Goal: Task Accomplishment & Management: Use online tool/utility

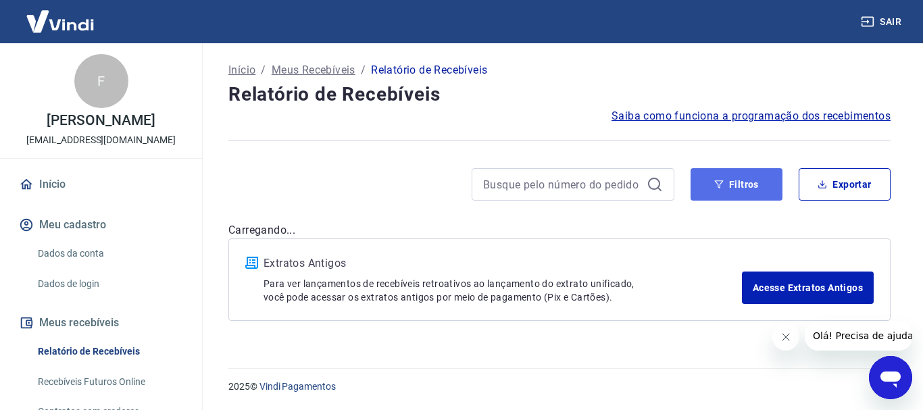
click at [737, 184] on button "Filtros" at bounding box center [736, 184] width 92 height 32
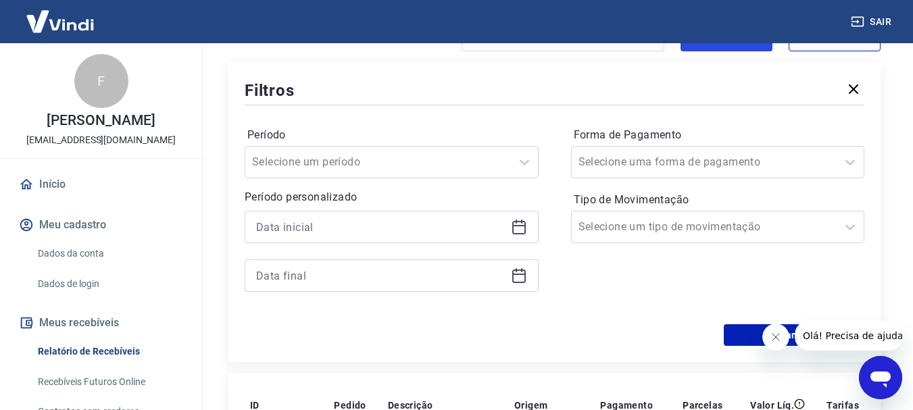
scroll to position [134, 0]
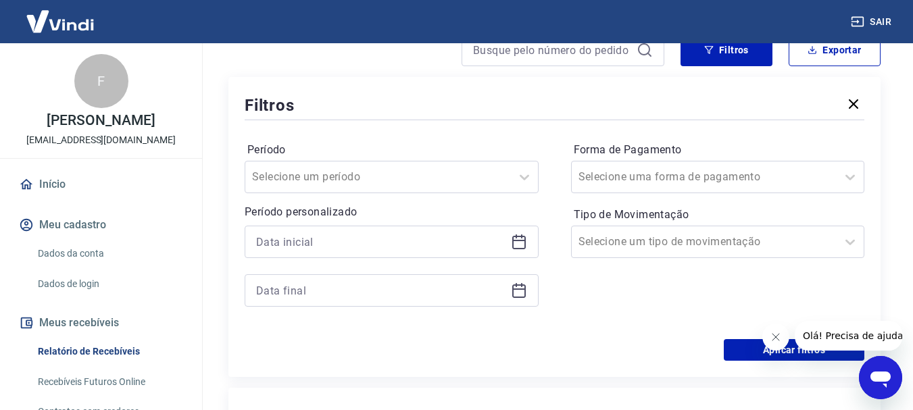
click at [524, 243] on icon at bounding box center [519, 242] width 16 height 16
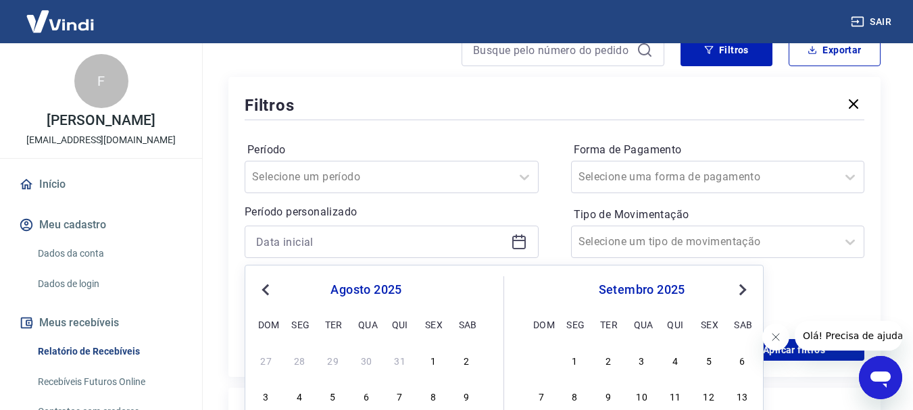
click at [261, 295] on button "Previous Month" at bounding box center [265, 290] width 16 height 16
click at [363, 395] on div "11" at bounding box center [366, 396] width 16 height 16
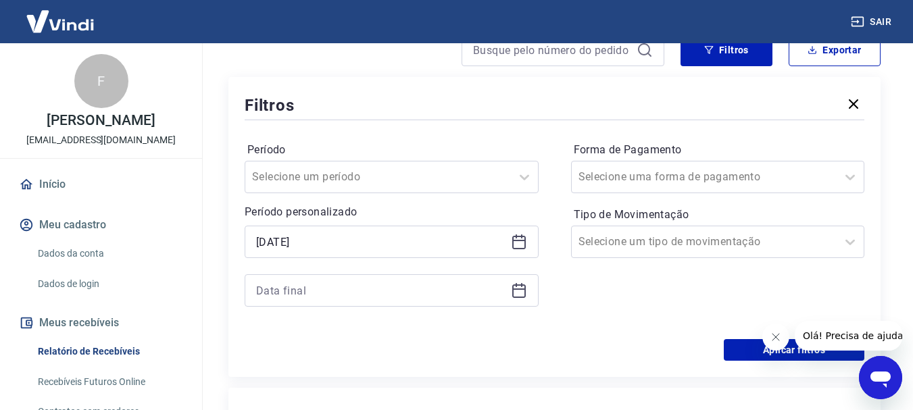
type input "[DATE]"
click at [521, 286] on icon at bounding box center [521, 285] width 1 height 4
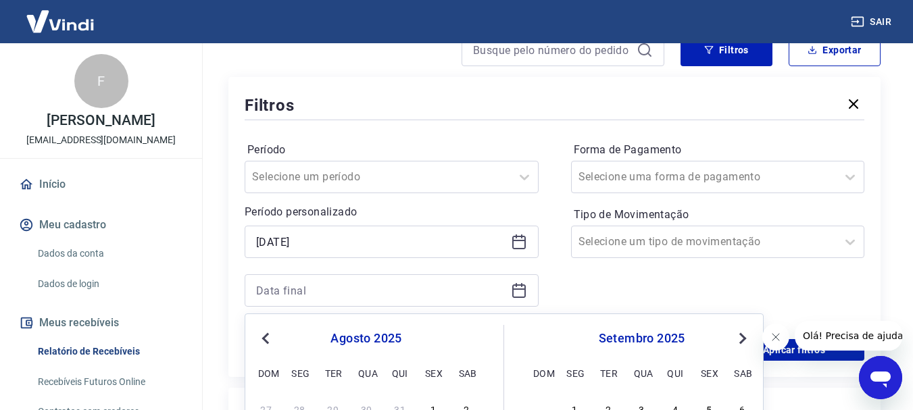
click at [267, 338] on span "Previous Month" at bounding box center [267, 338] width 0 height 16
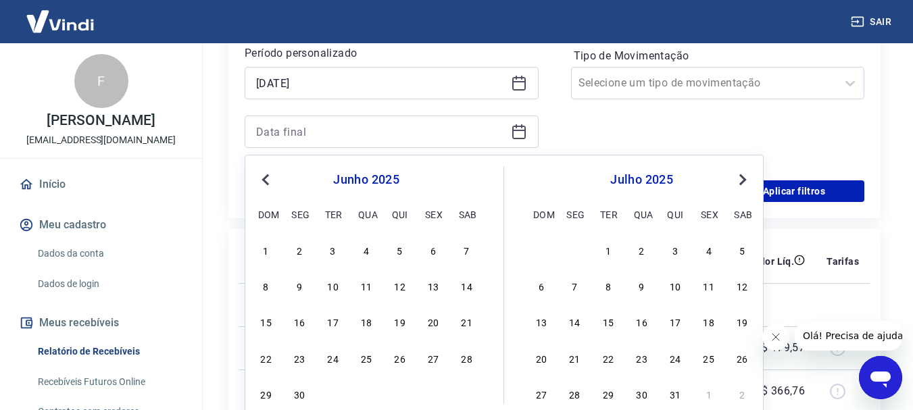
scroll to position [296, 0]
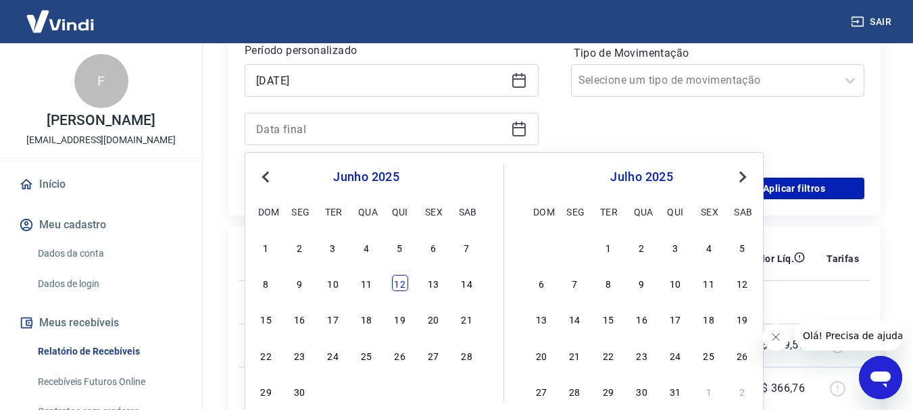
click at [400, 283] on div "12" at bounding box center [400, 283] width 16 height 16
click at [400, 283] on td at bounding box center [440, 301] width 126 height 43
type input "[DATE]"
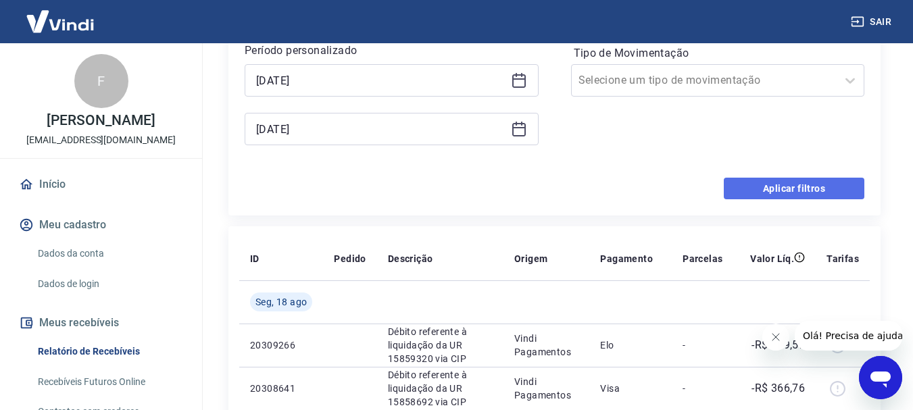
click at [818, 188] on button "Aplicar filtros" at bounding box center [794, 189] width 141 height 22
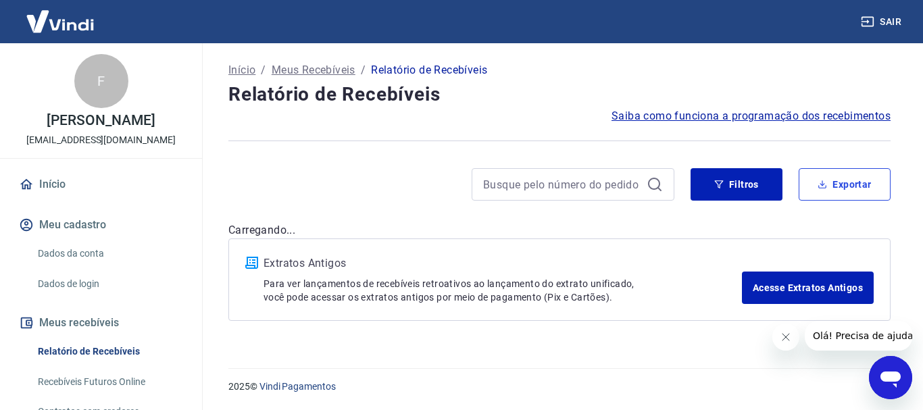
click at [818, 188] on icon "button" at bounding box center [822, 184] width 9 height 9
type input "[DATE]"
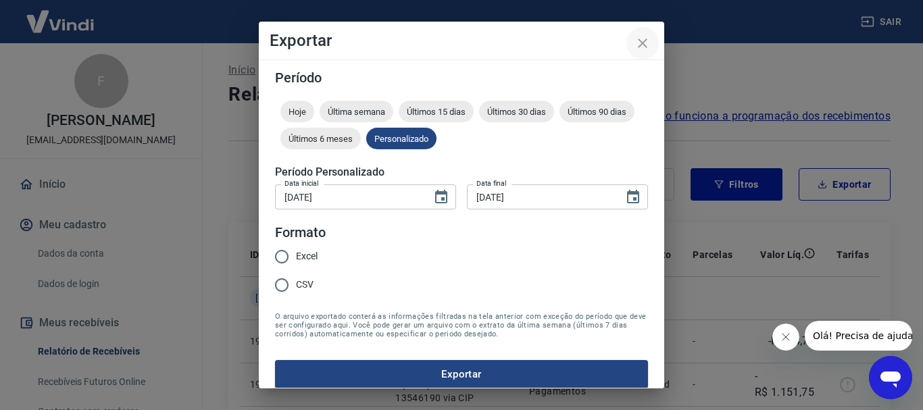
click at [636, 38] on icon "close" at bounding box center [642, 43] width 16 height 16
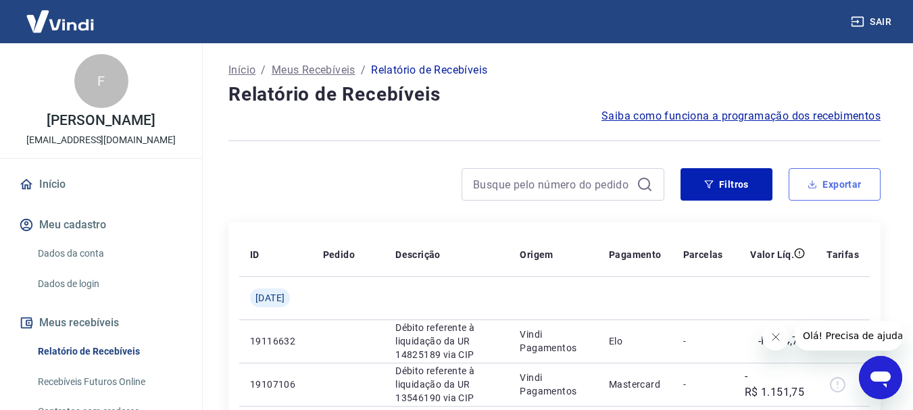
click at [831, 182] on button "Exportar" at bounding box center [834, 184] width 92 height 32
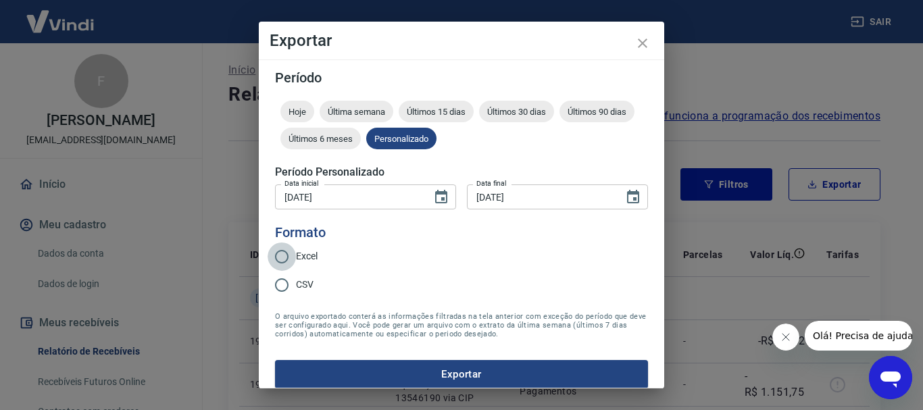
click at [284, 257] on input "Excel" at bounding box center [282, 257] width 28 height 28
radio input "true"
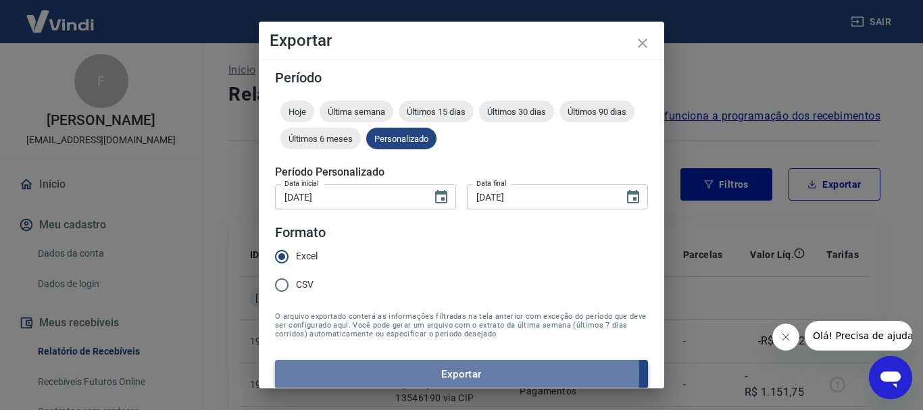
click at [374, 374] on button "Exportar" at bounding box center [461, 374] width 373 height 28
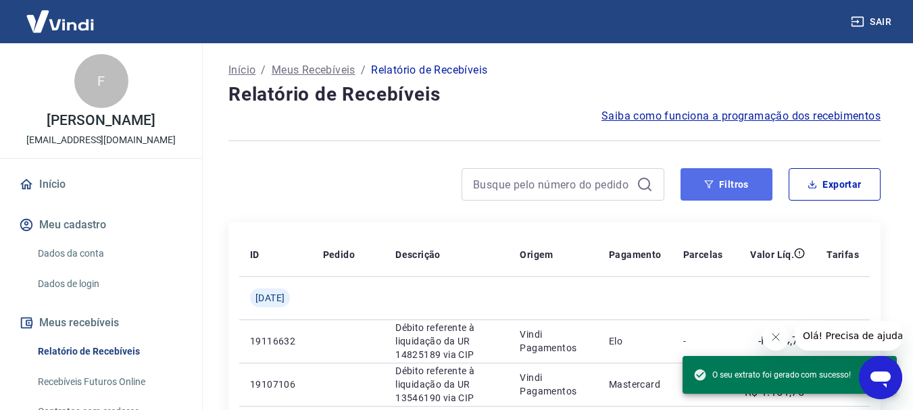
click at [711, 180] on icon "button" at bounding box center [708, 184] width 9 height 9
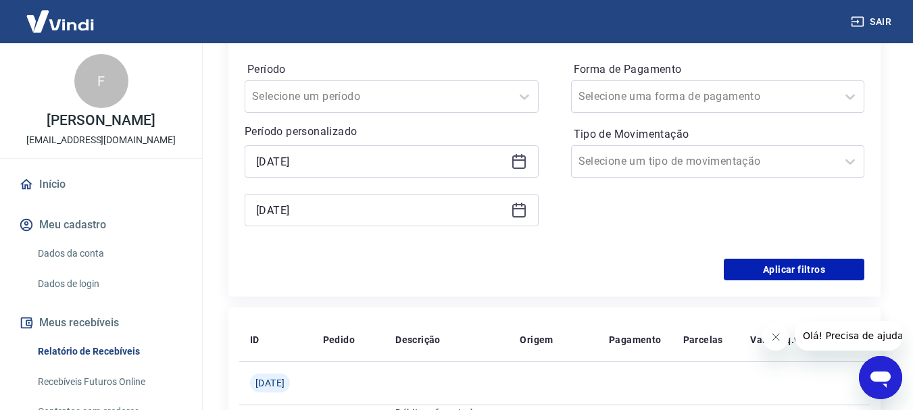
scroll to position [233, 0]
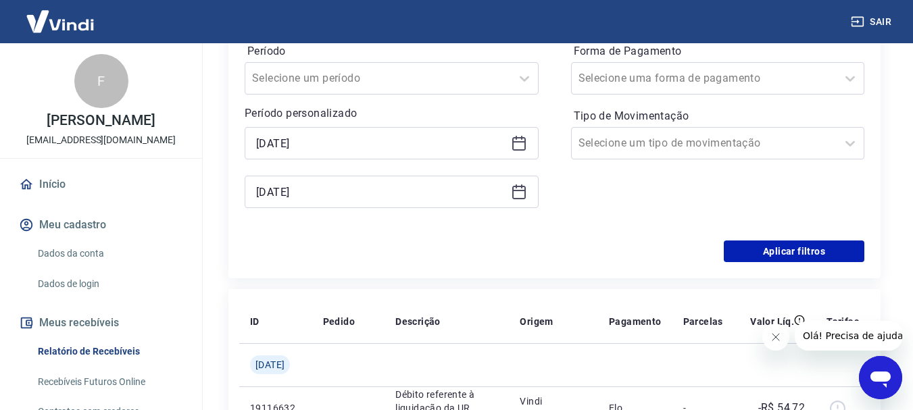
click at [518, 142] on icon at bounding box center [519, 141] width 14 height 1
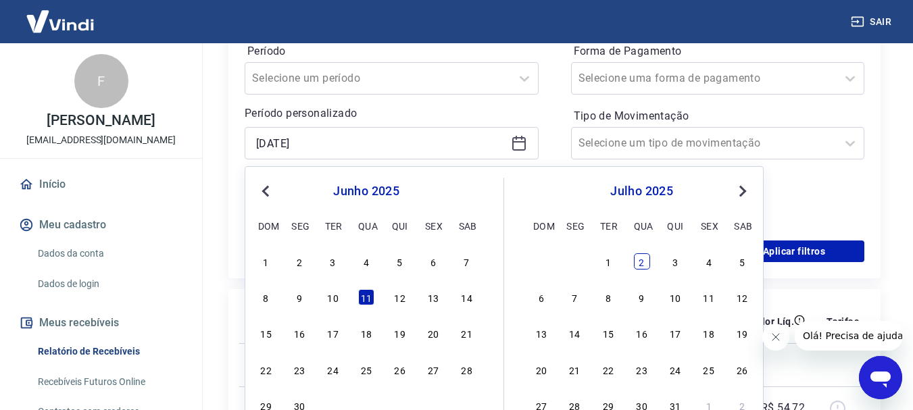
click at [642, 263] on div "2" at bounding box center [642, 261] width 16 height 16
click at [642, 263] on div "Filtros Período Selecione um período Período personalizado [DATE] Previous Mont…" at bounding box center [554, 128] width 652 height 300
type input "[DATE]"
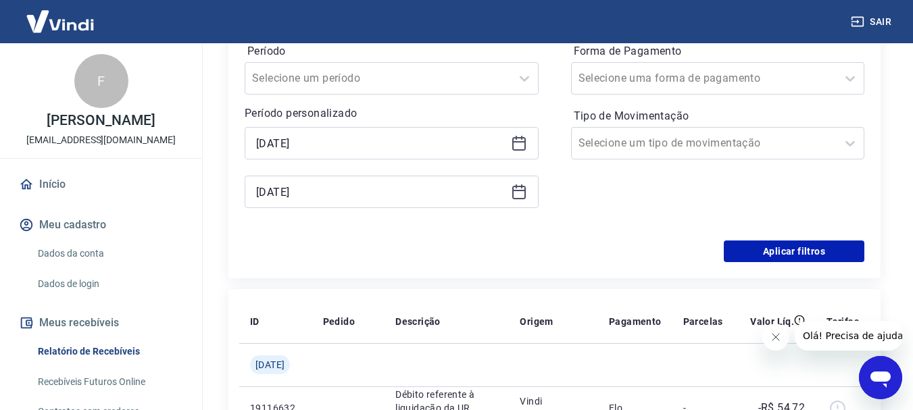
click at [513, 197] on icon at bounding box center [519, 193] width 14 height 14
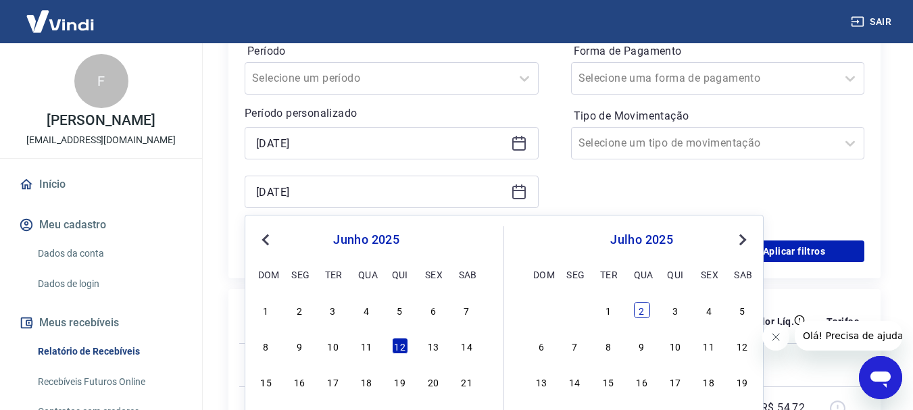
click at [643, 310] on div "2" at bounding box center [642, 310] width 16 height 16
click at [643, 310] on th "Pagamento" at bounding box center [635, 321] width 74 height 43
type input "[DATE]"
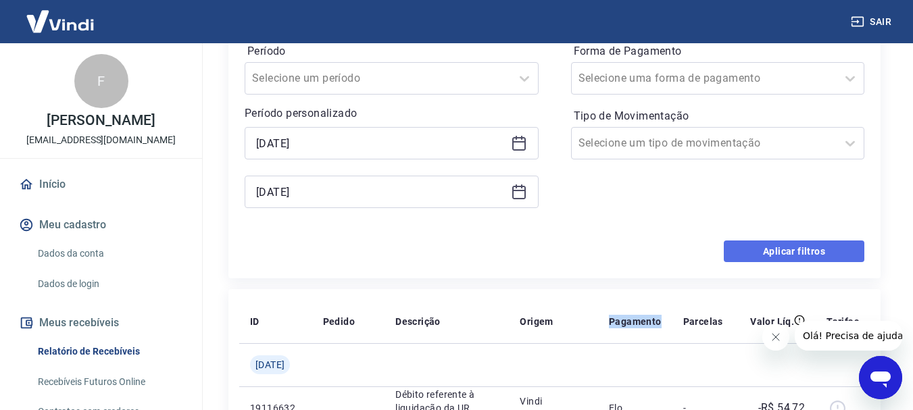
click at [807, 248] on button "Aplicar filtros" at bounding box center [794, 252] width 141 height 22
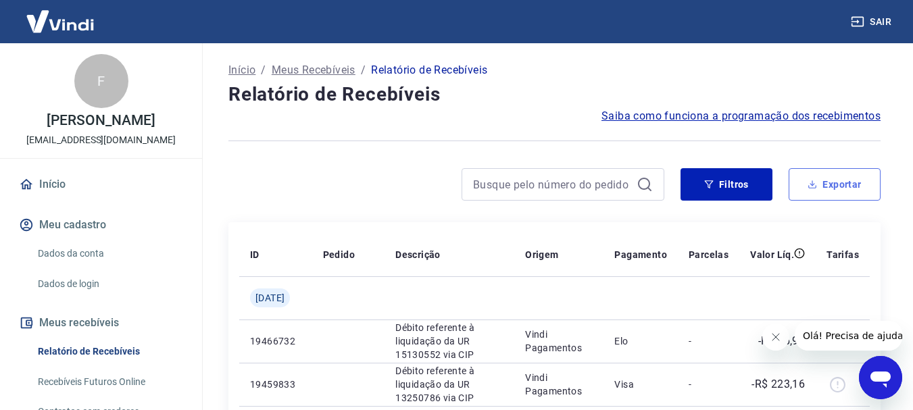
click at [833, 175] on button "Exportar" at bounding box center [834, 184] width 92 height 32
type input "[DATE]"
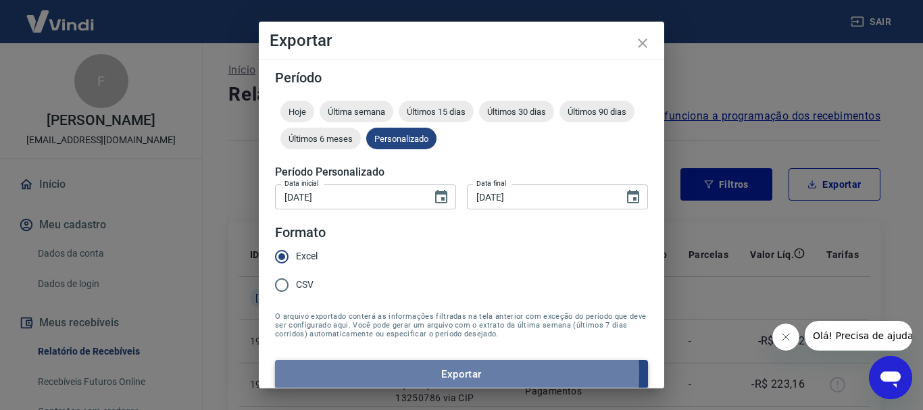
click at [358, 373] on button "Exportar" at bounding box center [461, 374] width 373 height 28
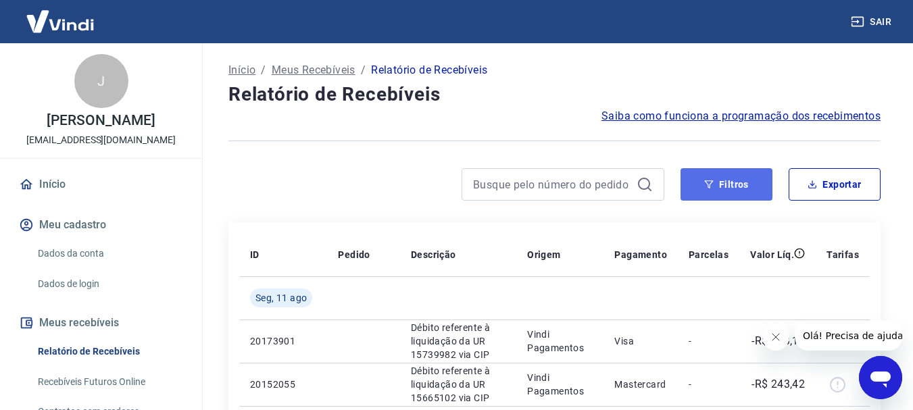
click at [752, 187] on button "Filtros" at bounding box center [726, 184] width 92 height 32
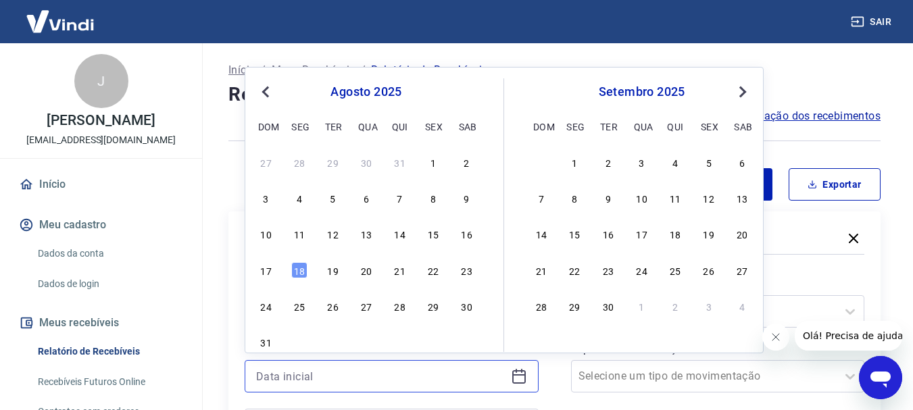
click at [324, 370] on input at bounding box center [380, 376] width 249 height 20
click at [301, 234] on div "11" at bounding box center [299, 234] width 16 height 16
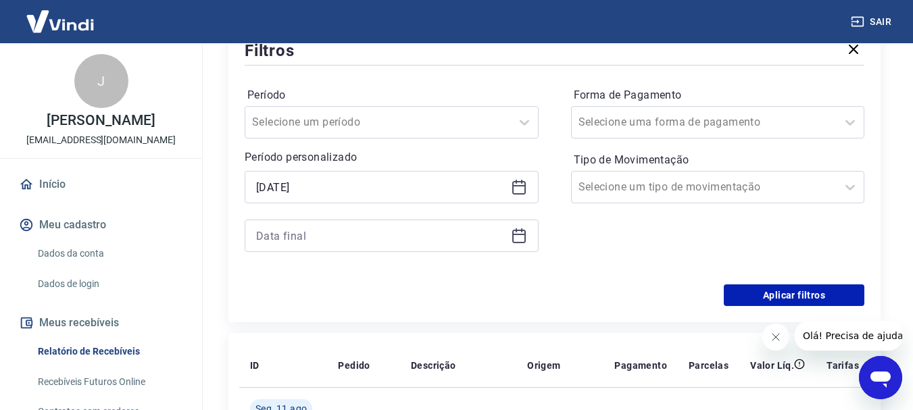
scroll to position [193, 0]
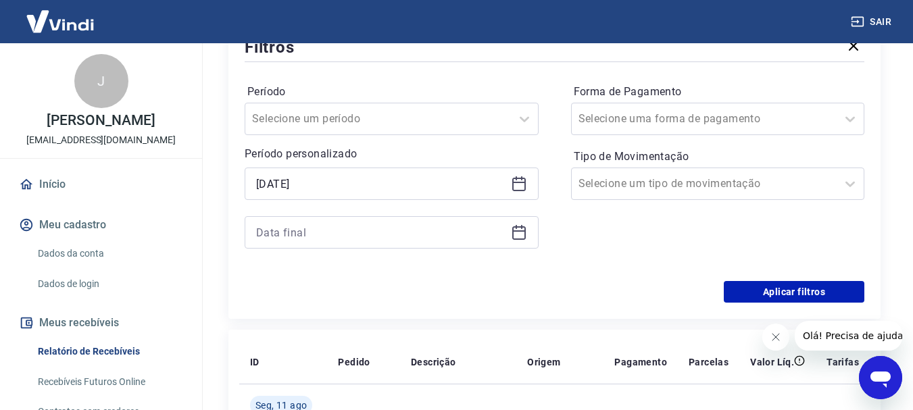
click at [525, 184] on icon at bounding box center [519, 185] width 14 height 14
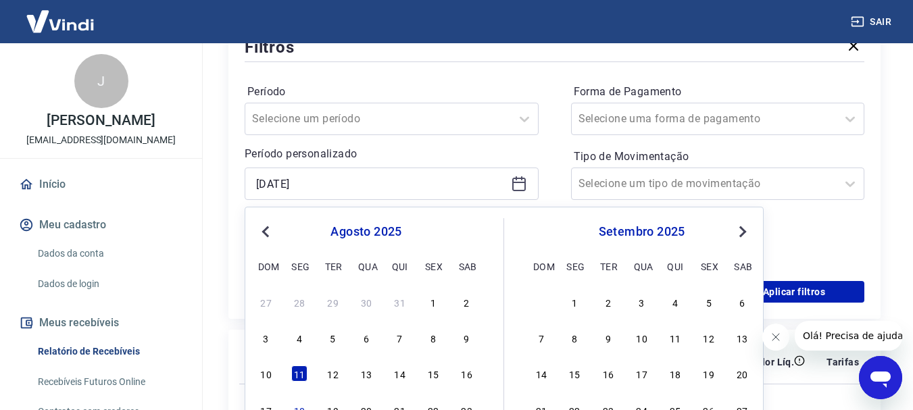
click at [267, 230] on span "Previous Month" at bounding box center [267, 232] width 0 height 16
click at [368, 338] on div "11" at bounding box center [366, 338] width 16 height 16
type input "[DATE]"
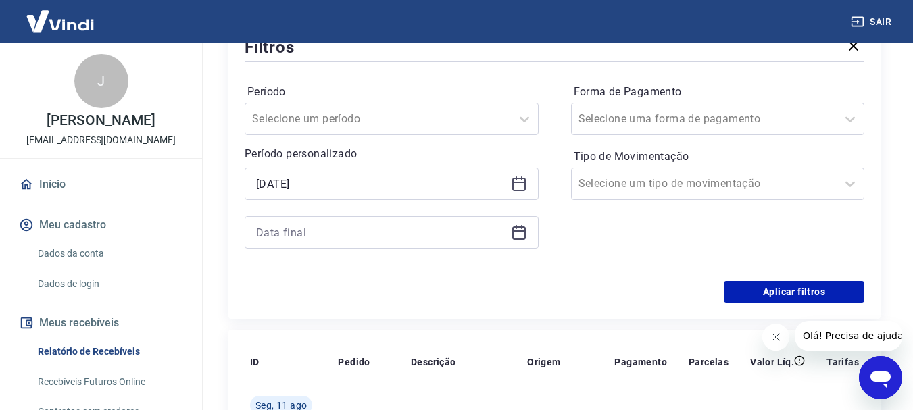
click at [516, 232] on icon at bounding box center [519, 232] width 16 height 16
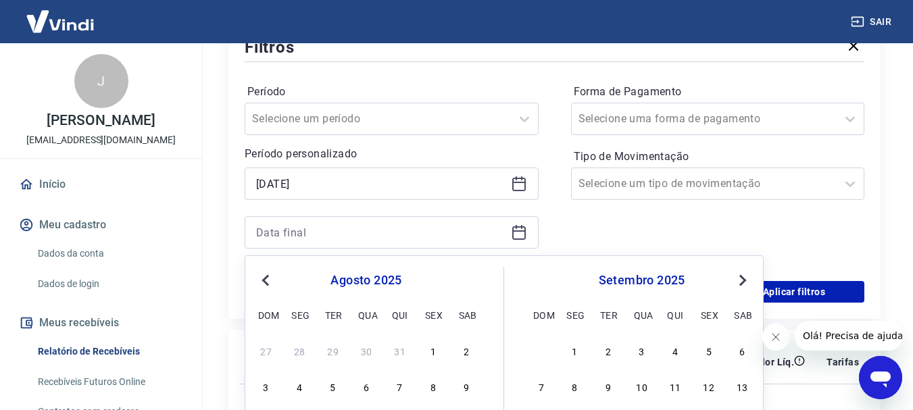
click at [267, 280] on span "Previous Month" at bounding box center [267, 280] width 0 height 16
click at [404, 388] on div "12" at bounding box center [400, 386] width 16 height 16
type input "[DATE]"
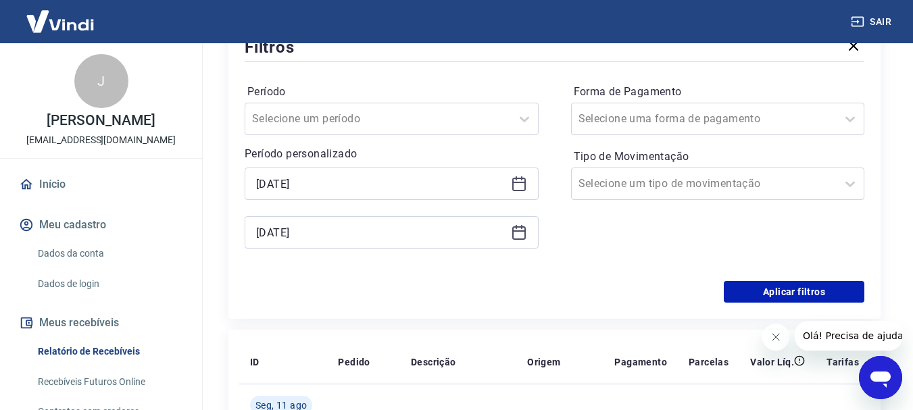
click at [404, 388] on td at bounding box center [458, 405] width 116 height 43
click at [763, 296] on button "Aplicar filtros" at bounding box center [794, 292] width 141 height 22
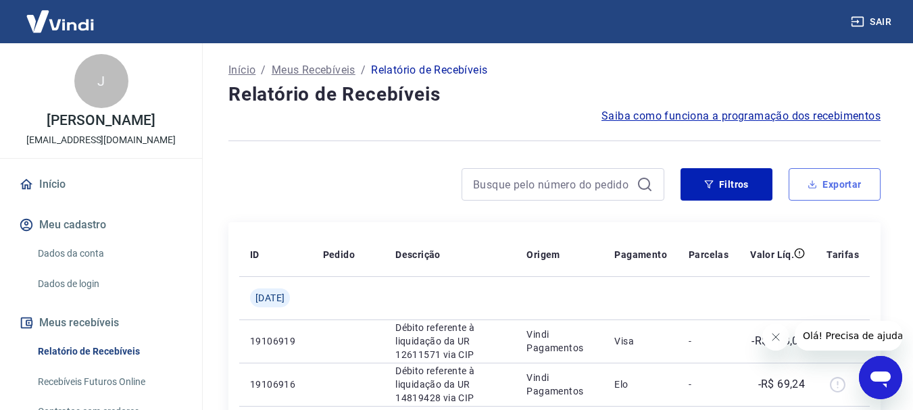
click at [809, 193] on button "Exportar" at bounding box center [834, 184] width 92 height 32
type input "[DATE]"
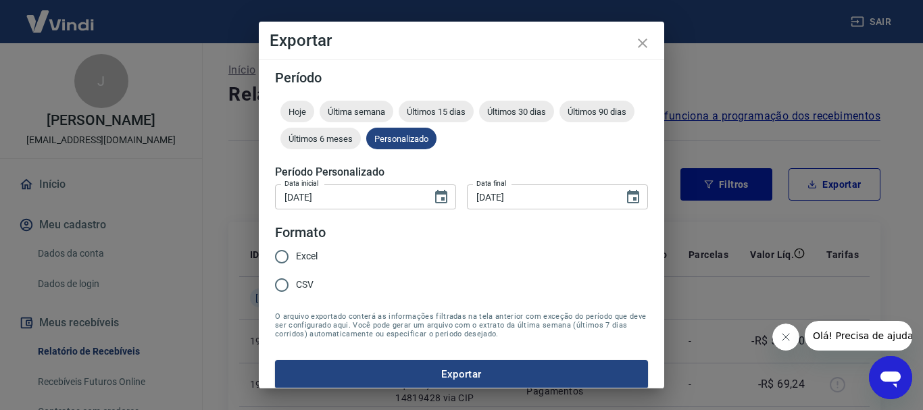
click at [296, 257] on span "Excel" at bounding box center [307, 256] width 22 height 14
click at [296, 257] on input "Excel" at bounding box center [282, 257] width 28 height 28
radio input "true"
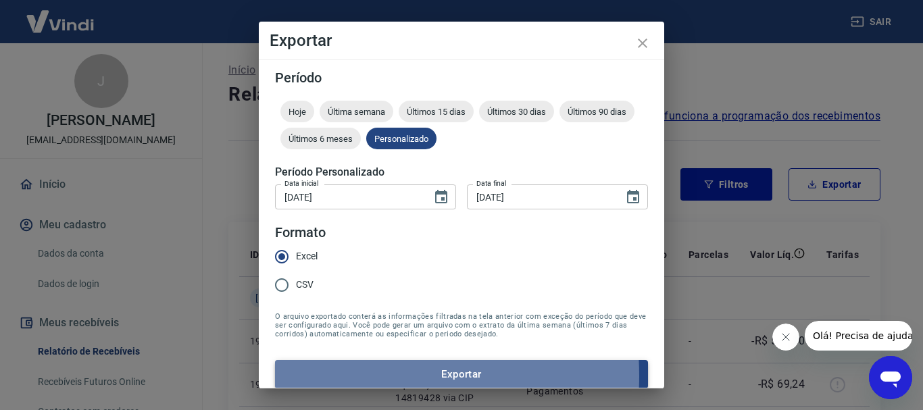
click at [336, 376] on button "Exportar" at bounding box center [461, 374] width 373 height 28
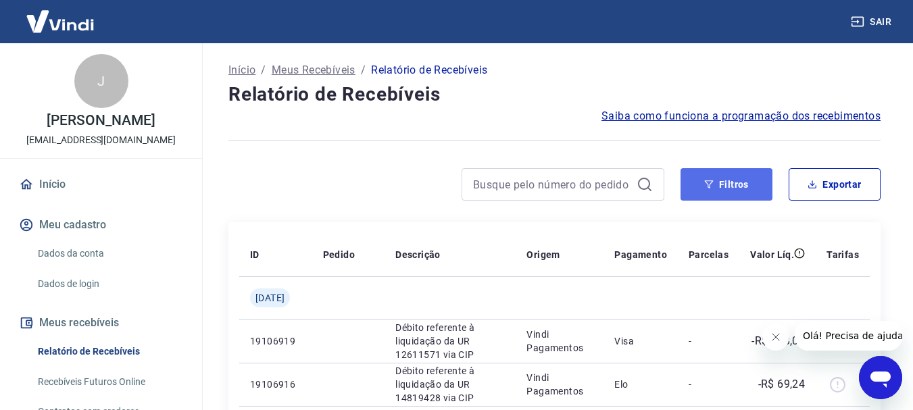
click at [745, 180] on button "Filtros" at bounding box center [726, 184] width 92 height 32
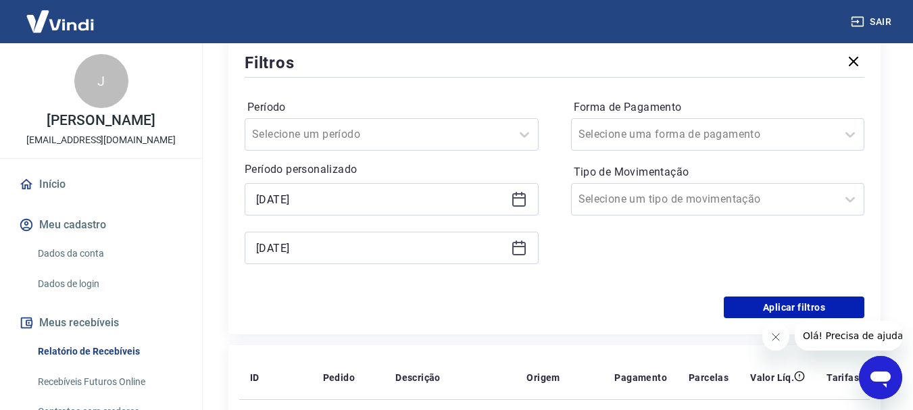
scroll to position [211, 0]
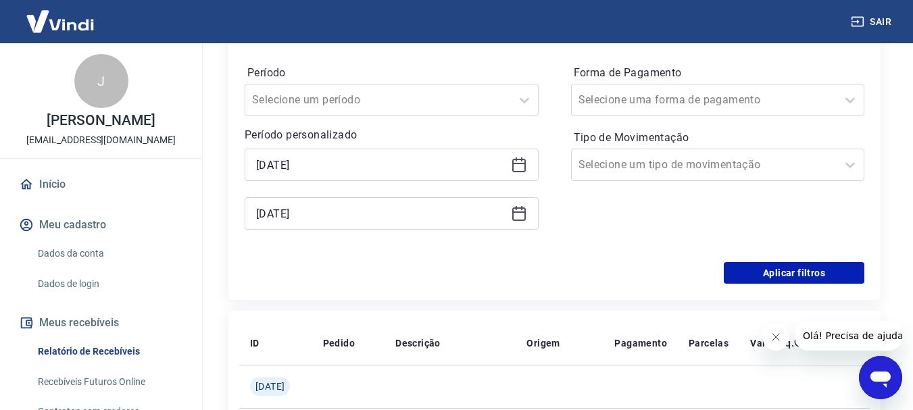
click at [522, 168] on icon at bounding box center [519, 165] width 16 height 16
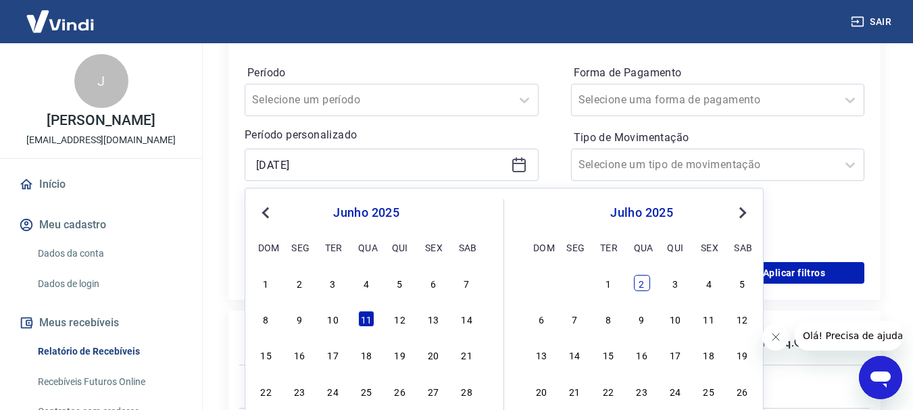
click at [642, 286] on div "2" at bounding box center [642, 283] width 16 height 16
click at [642, 286] on div "Filtros Período Selecione um período Período personalizado [DATE] Previous Mont…" at bounding box center [554, 150] width 652 height 300
type input "[DATE]"
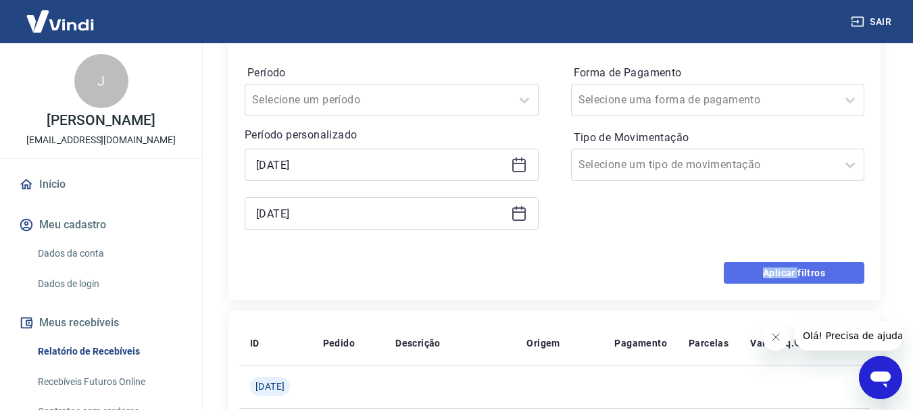
click at [780, 276] on button "Aplicar filtros" at bounding box center [794, 273] width 141 height 22
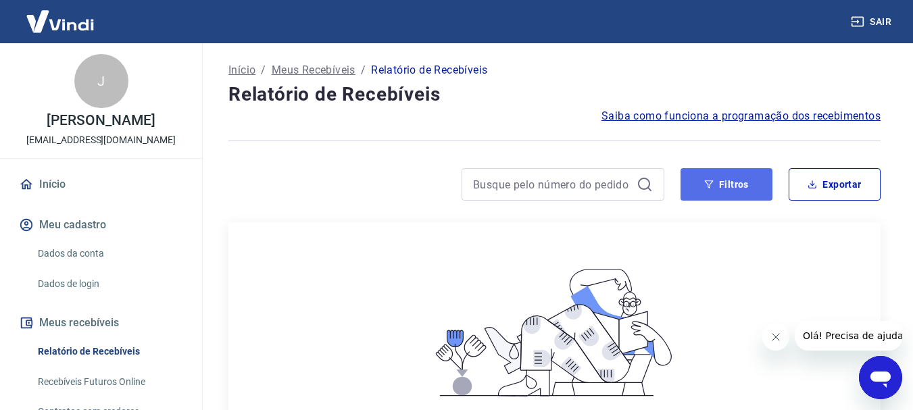
click at [753, 190] on button "Filtros" at bounding box center [726, 184] width 92 height 32
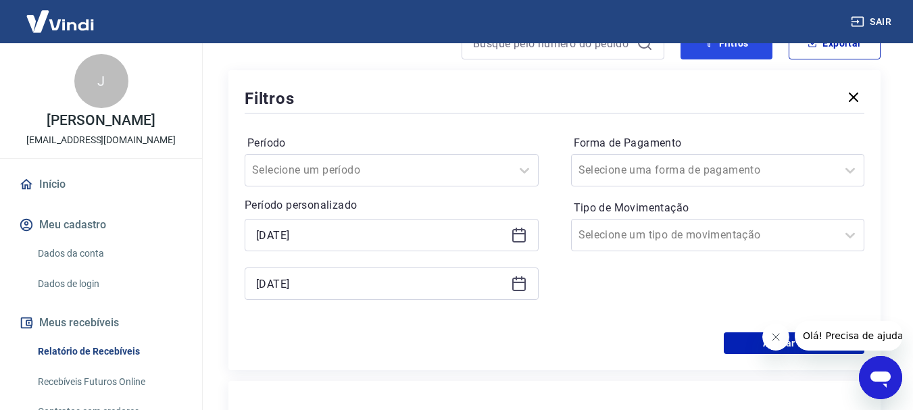
scroll to position [143, 0]
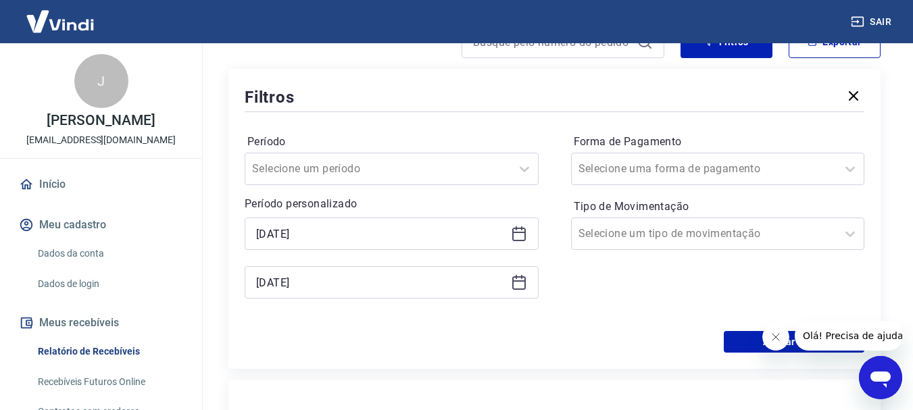
click at [515, 276] on icon at bounding box center [519, 282] width 16 height 16
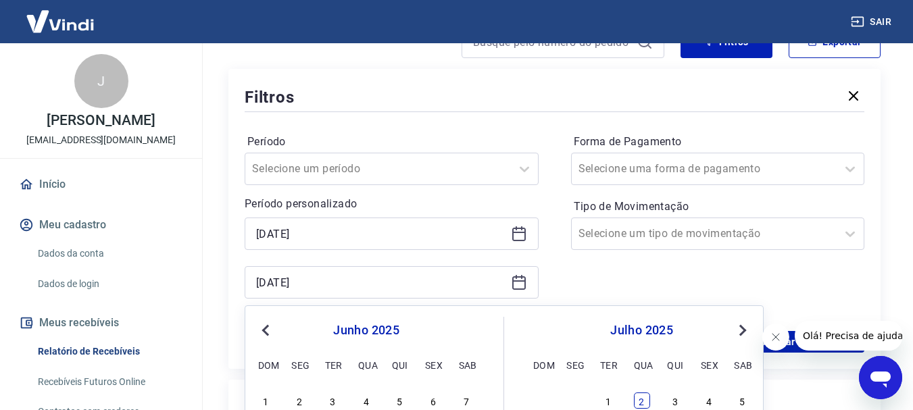
click at [642, 402] on div "2" at bounding box center [642, 401] width 16 height 16
type input "[DATE]"
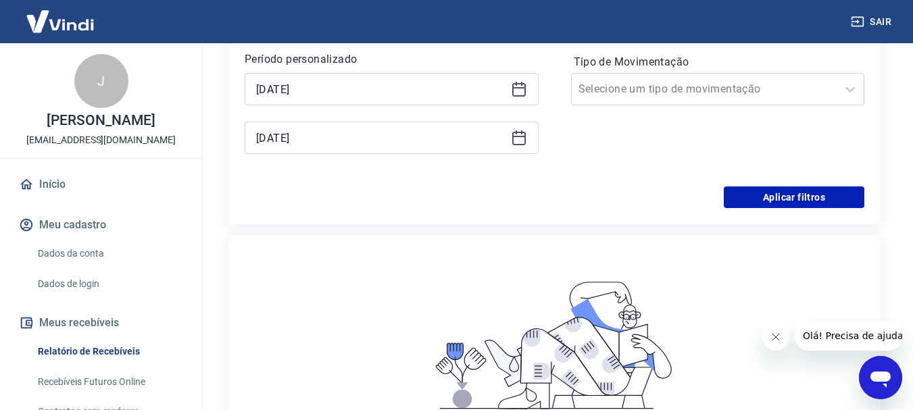
scroll to position [294, 0]
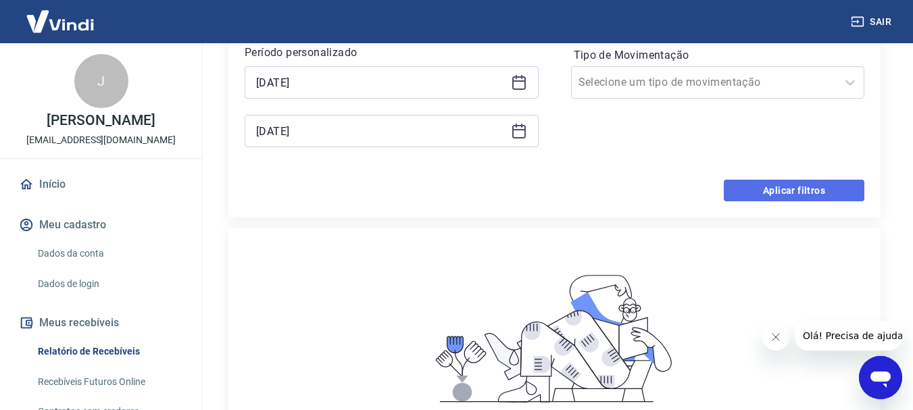
click at [837, 198] on button "Aplicar filtros" at bounding box center [794, 191] width 141 height 22
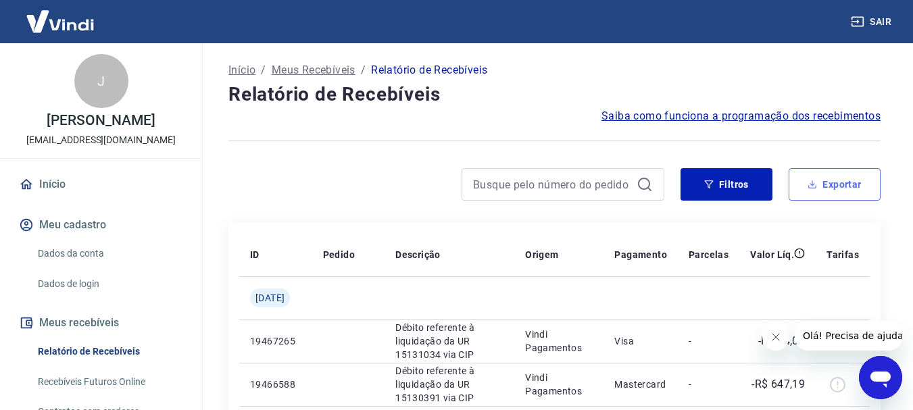
click at [816, 187] on icon "button" at bounding box center [813, 186] width 8 height 3
type input "[DATE]"
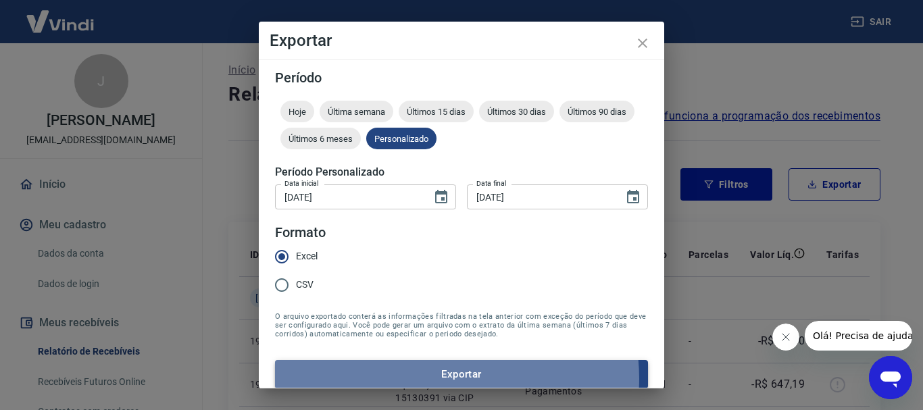
click at [447, 378] on button "Exportar" at bounding box center [461, 374] width 373 height 28
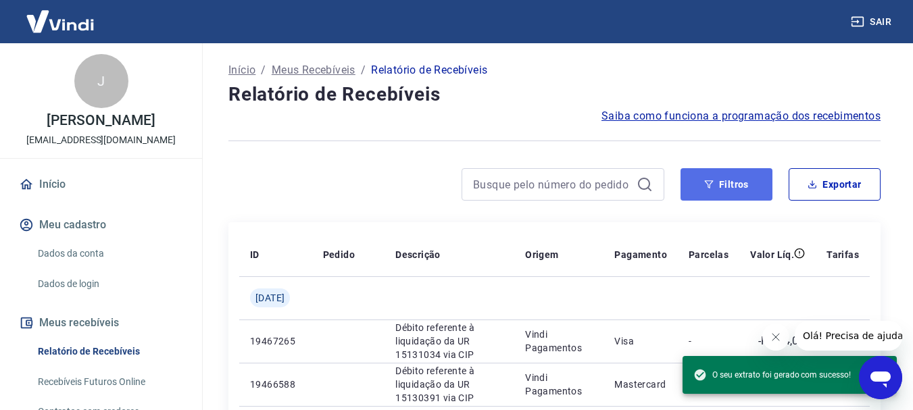
click at [715, 196] on button "Filtros" at bounding box center [726, 184] width 92 height 32
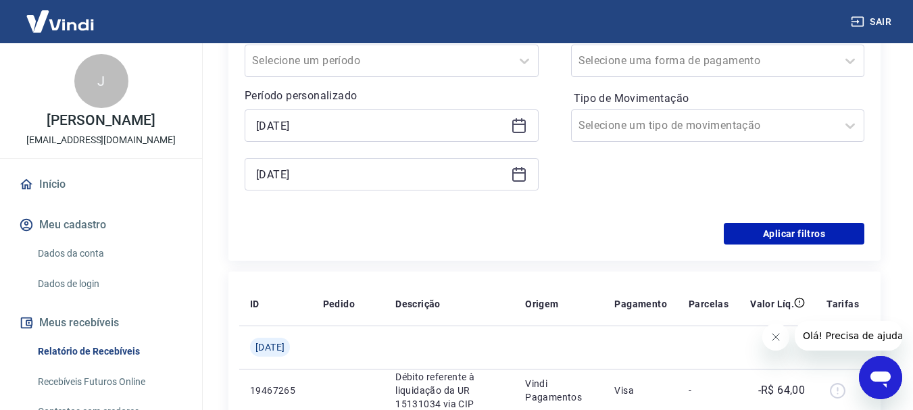
scroll to position [261, 0]
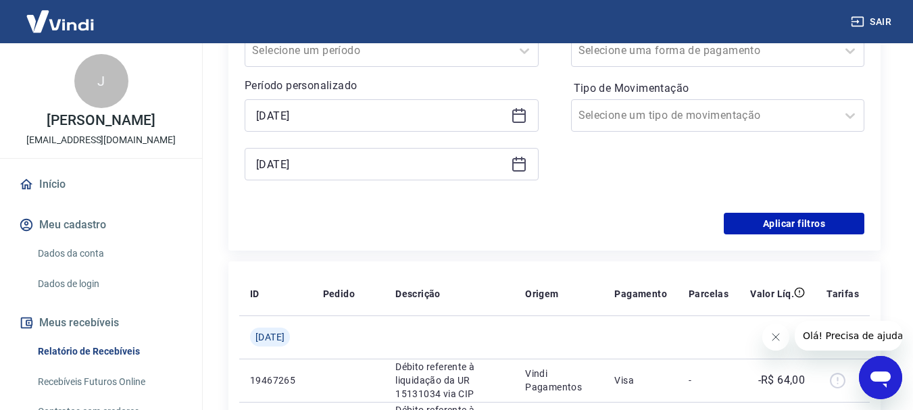
click at [519, 109] on icon at bounding box center [519, 116] width 14 height 14
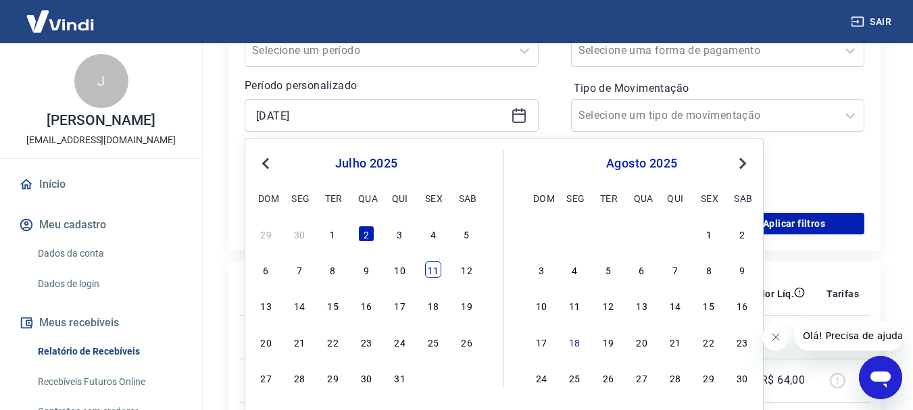
click at [429, 274] on div "11" at bounding box center [433, 269] width 16 height 16
type input "[DATE]"
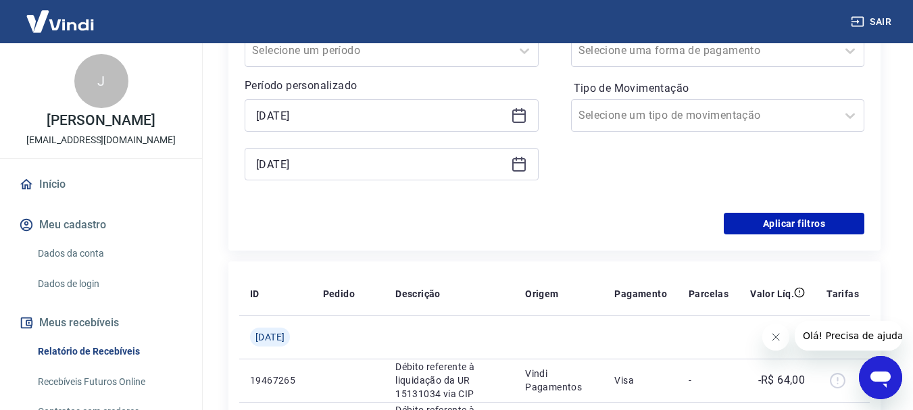
click at [520, 164] on icon at bounding box center [519, 164] width 16 height 16
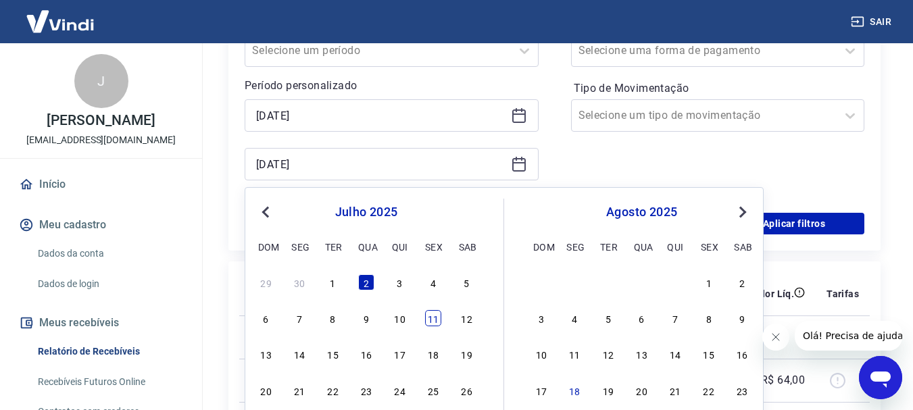
click at [429, 318] on div "11" at bounding box center [433, 318] width 16 height 16
type input "[DATE]"
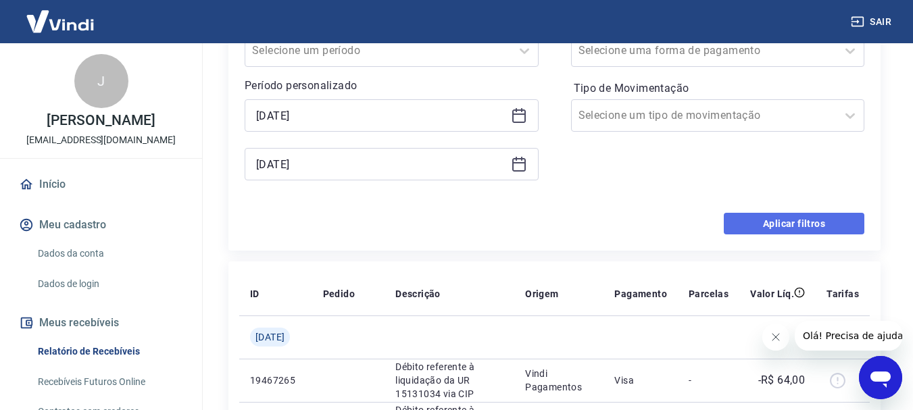
click at [762, 220] on button "Aplicar filtros" at bounding box center [794, 224] width 141 height 22
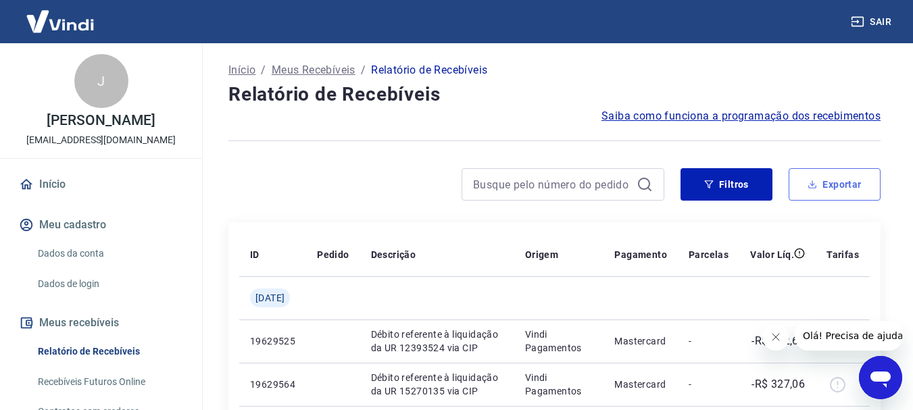
click at [829, 186] on button "Exportar" at bounding box center [834, 184] width 92 height 32
type input "[DATE]"
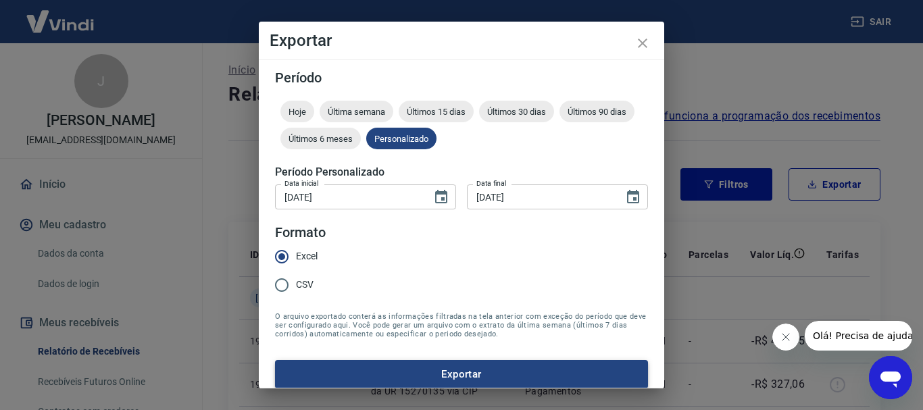
click at [457, 378] on button "Exportar" at bounding box center [461, 374] width 373 height 28
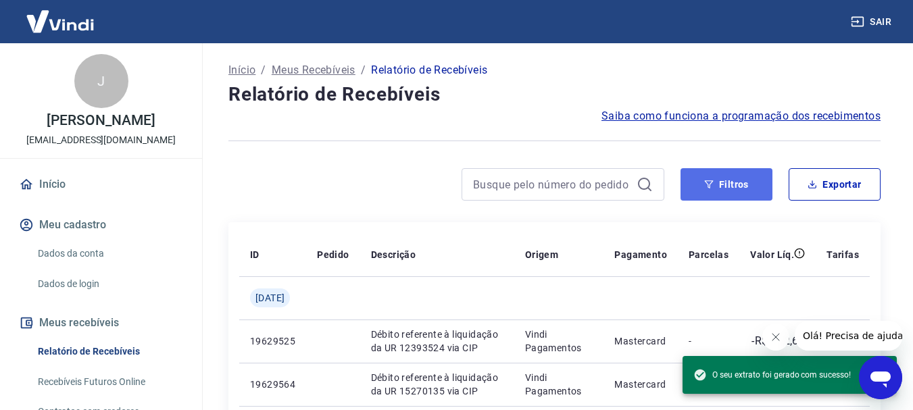
click at [697, 184] on button "Filtros" at bounding box center [726, 184] width 92 height 32
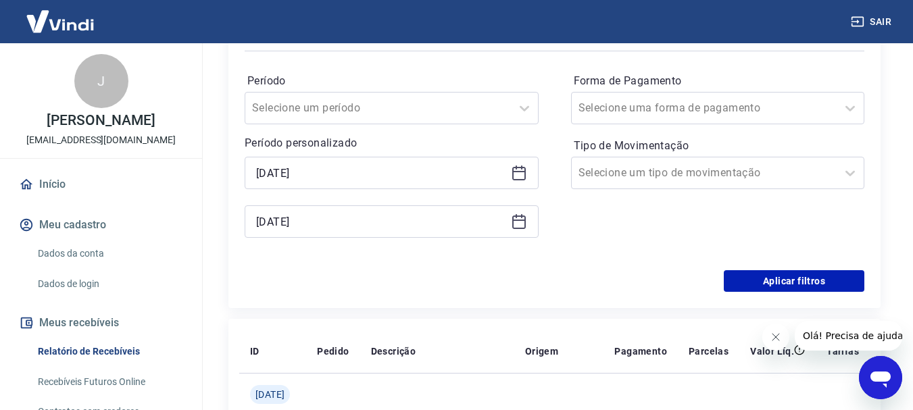
scroll to position [233, 0]
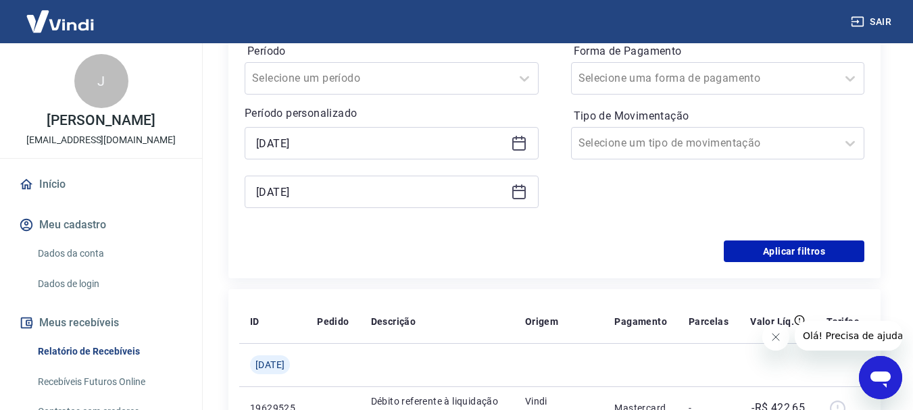
click at [522, 148] on icon at bounding box center [519, 143] width 16 height 16
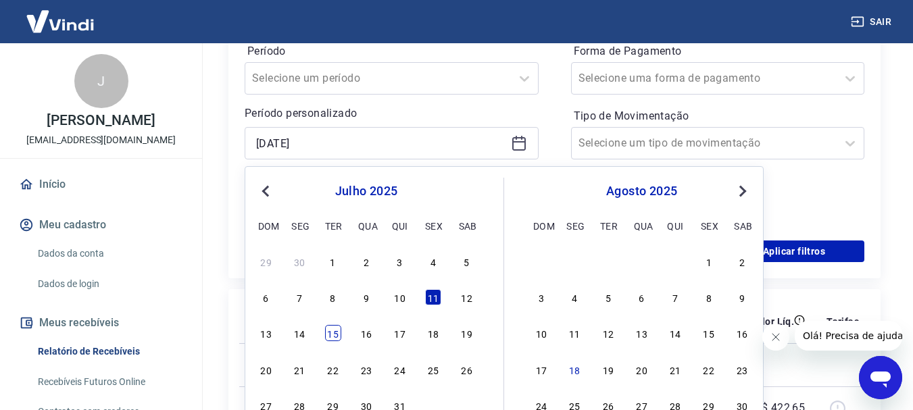
click at [339, 335] on div "15" at bounding box center [333, 333] width 16 height 16
type input "[DATE]"
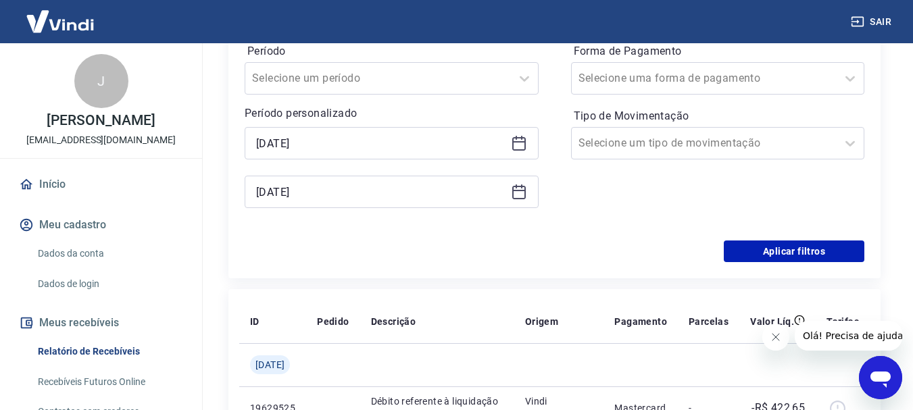
click at [513, 194] on icon at bounding box center [519, 193] width 14 height 14
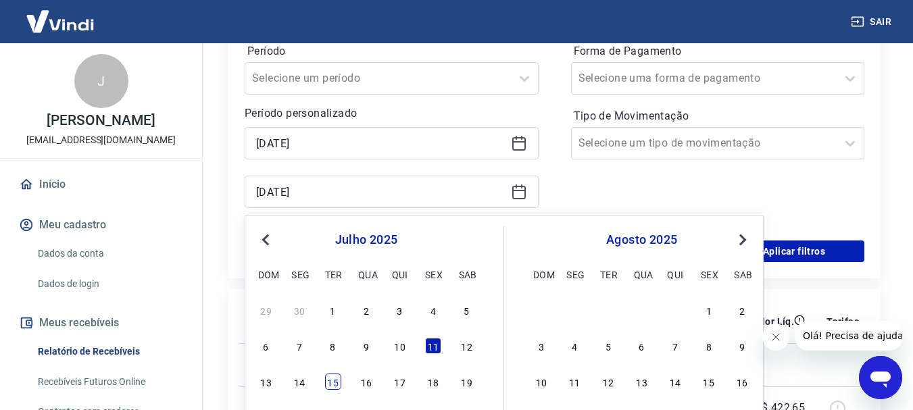
click at [332, 381] on div "15" at bounding box center [333, 382] width 16 height 16
type input "[DATE]"
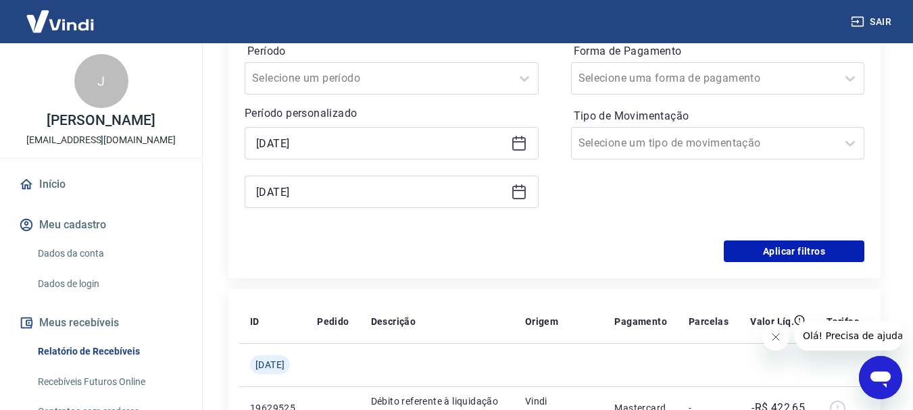
click at [332, 381] on td at bounding box center [332, 364] width 53 height 43
click at [786, 255] on button "Aplicar filtros" at bounding box center [794, 252] width 141 height 22
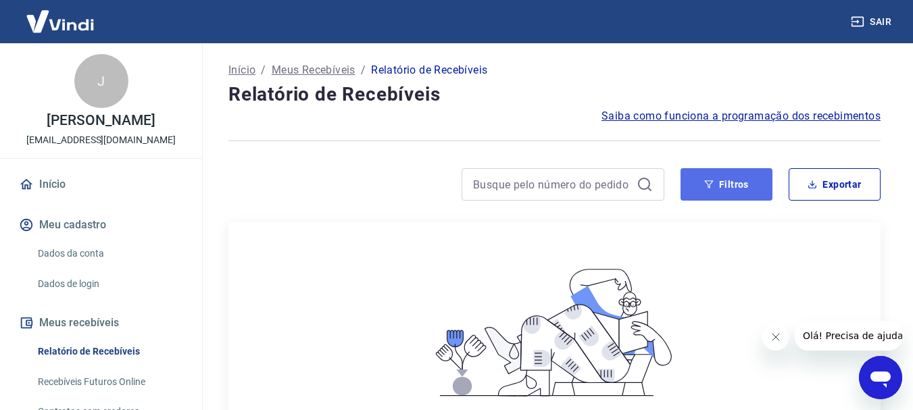
click at [736, 190] on button "Filtros" at bounding box center [726, 184] width 92 height 32
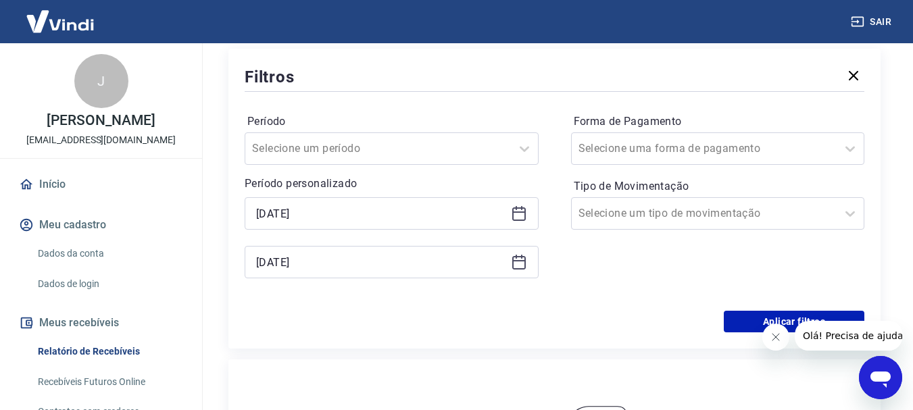
scroll to position [165, 0]
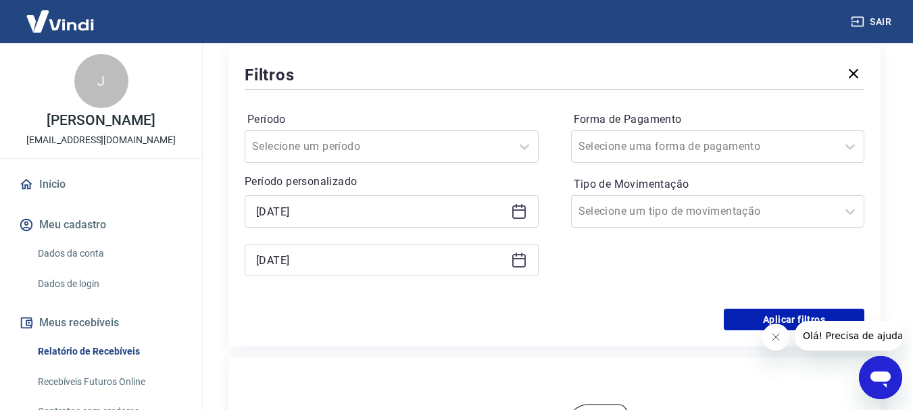
click at [521, 211] on icon at bounding box center [519, 211] width 16 height 16
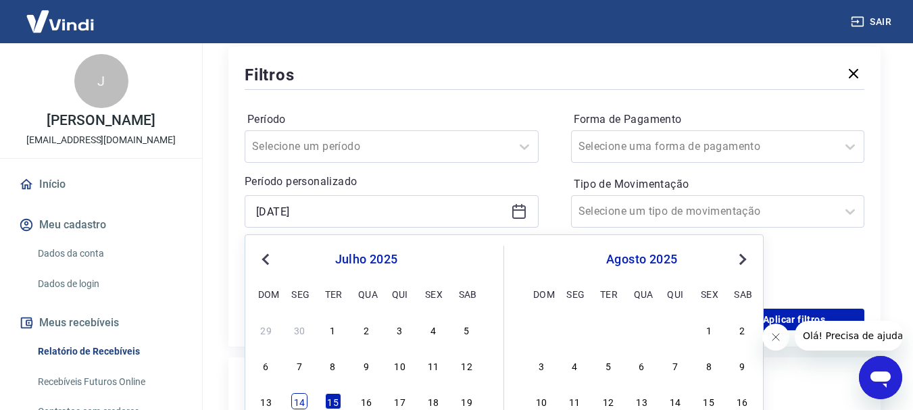
click at [295, 405] on div "14" at bounding box center [299, 401] width 16 height 16
type input "[DATE]"
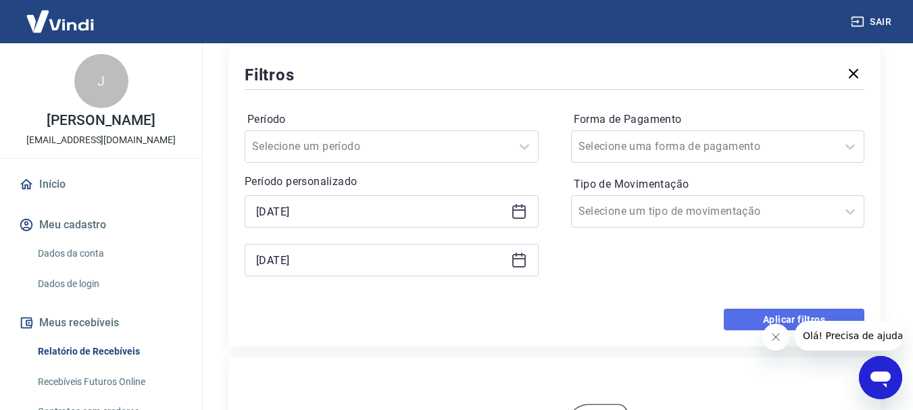
click at [760, 320] on button "Aplicar filtros" at bounding box center [794, 320] width 141 height 22
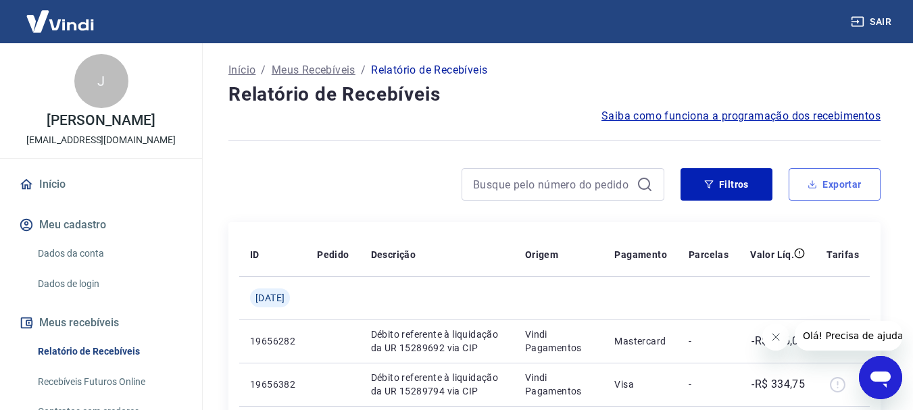
click at [835, 183] on button "Exportar" at bounding box center [834, 184] width 92 height 32
type input "[DATE]"
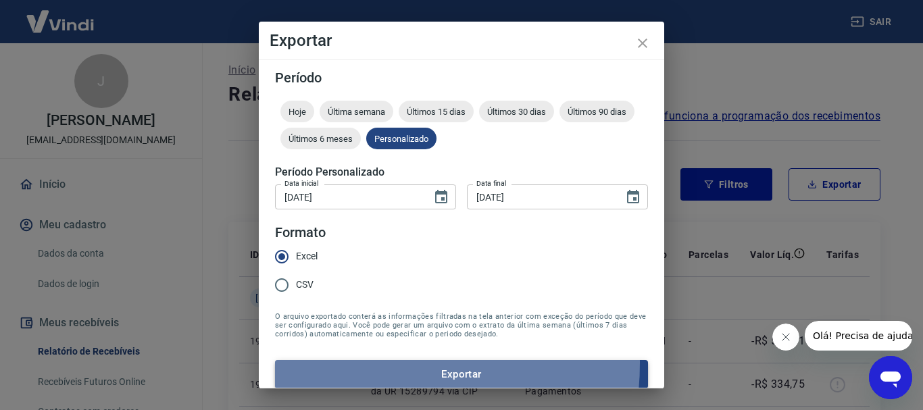
click at [347, 363] on button "Exportar" at bounding box center [461, 374] width 373 height 28
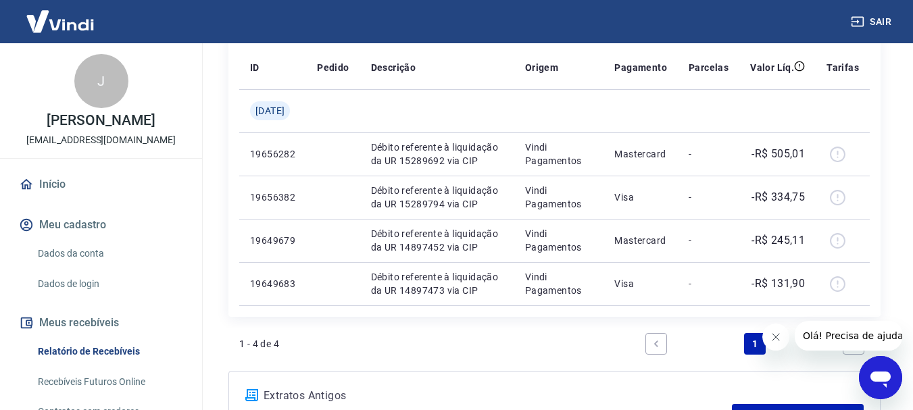
scroll to position [203, 0]
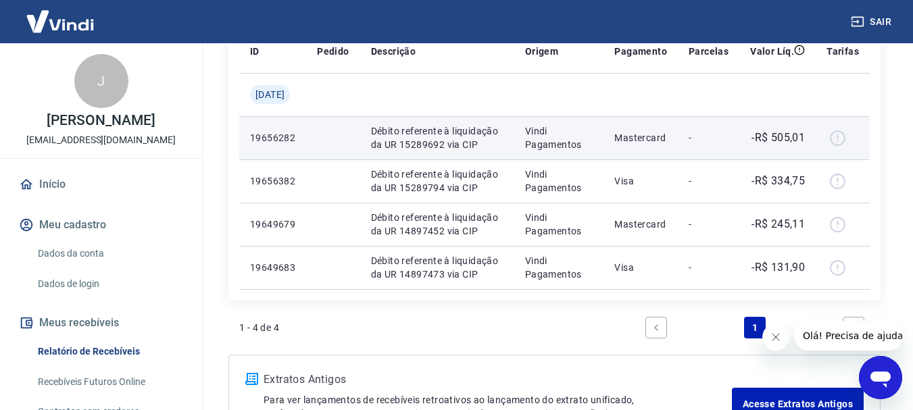
click at [263, 136] on p "19656282" at bounding box center [272, 138] width 45 height 14
copy p "19656282"
